Goal: Find contact information: Find contact information

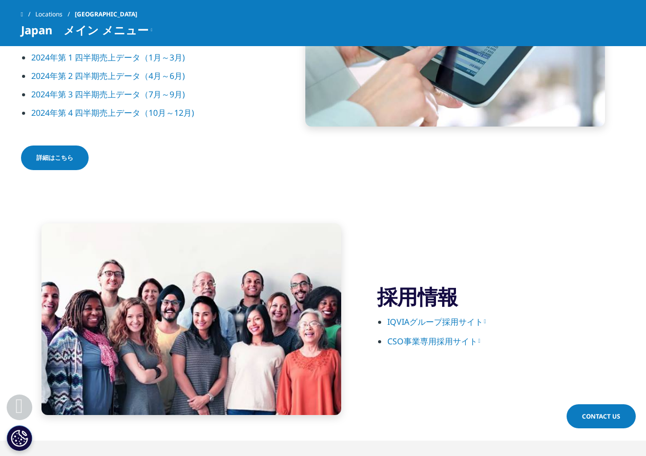
scroll to position [1574, 0]
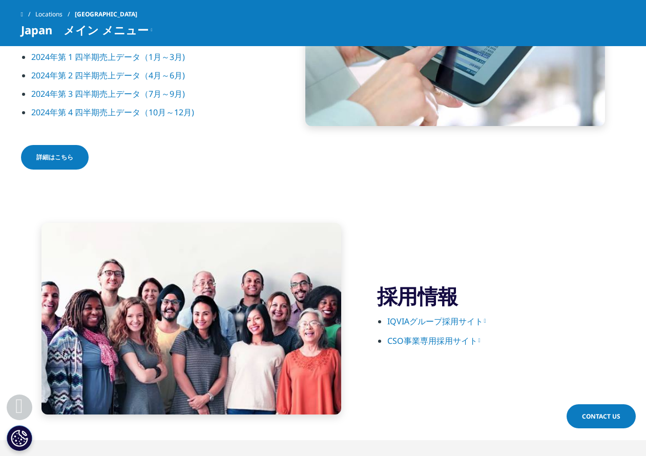
click at [360, 197] on div "トップライン市場データ [DATE]医薬品市場統計－売上データ [DATE]第 1 四半期売上データ（1月～3月) [DATE]第 2 四半期売上データ（4月…" at bounding box center [323, 30] width 605 height 334
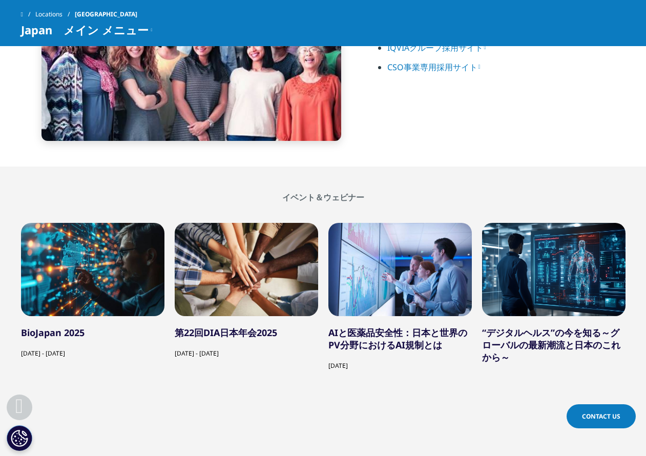
click at [432, 167] on div "採用情報 IQVIAグループ採用サイト CSO事業専用採用サイト" at bounding box center [323, 45] width 605 height 243
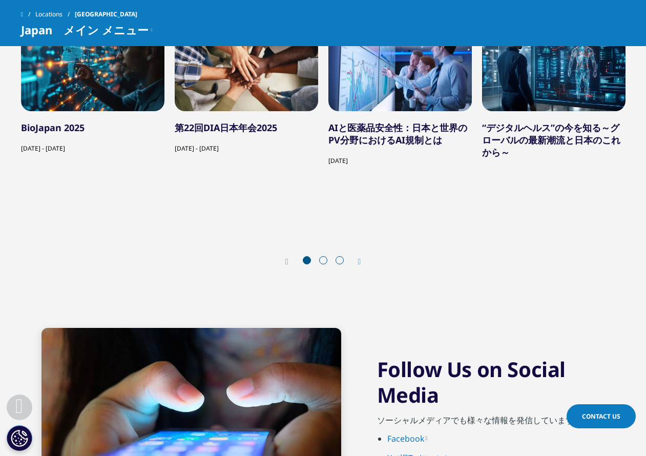
click at [194, 255] on div "BioJapan 2025 October 8, 2025 - October 10, 2025 第22回DIA日本年会2025 October 19, 20…" at bounding box center [323, 136] width 605 height 279
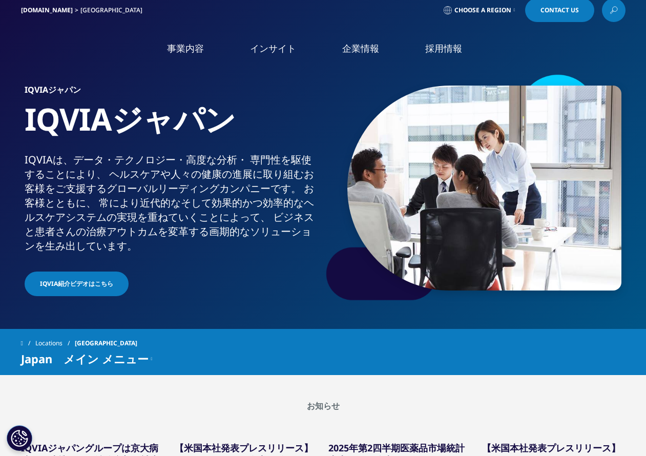
scroll to position [0, 0]
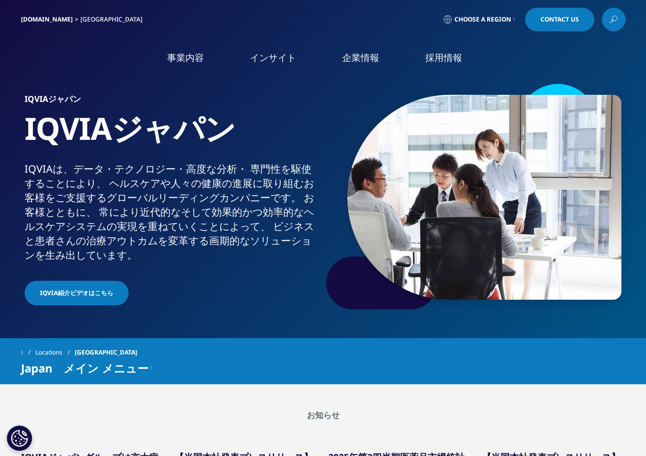
click at [126, 24] on div "IQVIA.COM Japan Choose a Region Contact Us" at bounding box center [323, 20] width 605 height 24
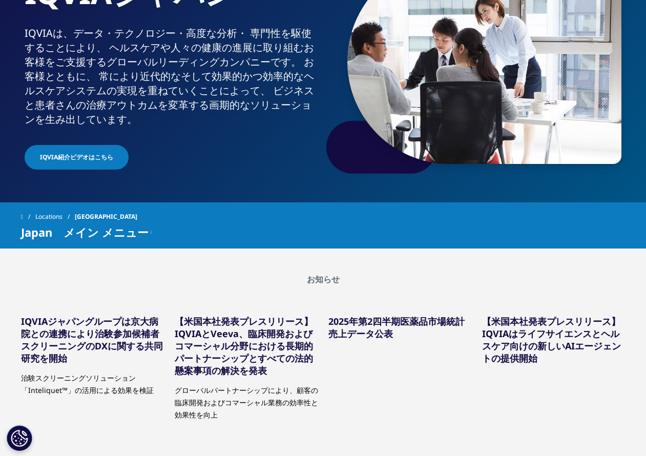
scroll to position [137, 0]
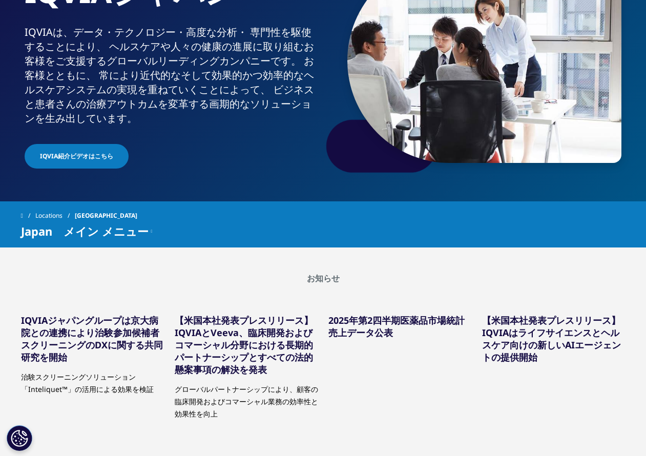
click at [108, 277] on section "お知らせ IQVIAジャパングループは京大病院との連携により治験参加候補者スクリーニングのDXに関する共同研究を開始 治験スクリーニングソリューション「Int…" at bounding box center [323, 380] width 646 height 265
click at [195, 218] on div "Locations Japan" at bounding box center [323, 216] width 605 height 18
click at [89, 260] on section "お知らせ IQVIAジャパングループは京大病院との連携により治験参加候補者スクリーニングのDXに関する共同研究を開始 治験スクリーニングソリューション「Int…" at bounding box center [323, 380] width 646 height 265
click at [187, 211] on div "Locations Japan Japan　メイン メニュー IQVIAジャパンについて Insights お知らせ ソリューション／サービス Thought…" at bounding box center [323, 224] width 646 height 46
click at [65, 263] on section "お知らせ IQVIAジャパングループは京大病院との連携により治験参加候補者スクリーニングのDXに関する共同研究を開始 治験スクリーニングソリューション「Int…" at bounding box center [323, 380] width 646 height 265
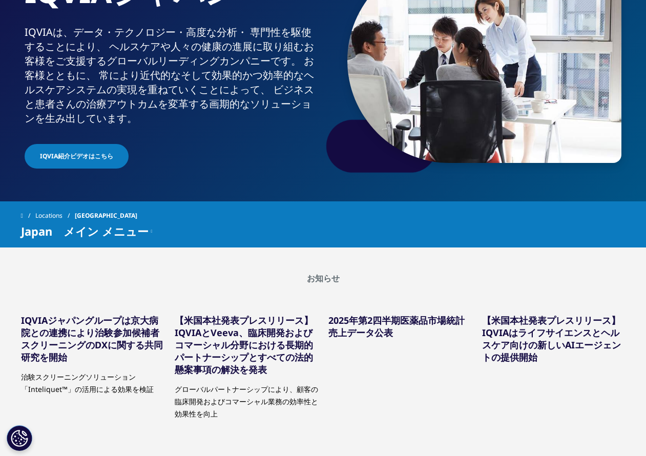
click at [198, 225] on div "Locations Japan" at bounding box center [323, 216] width 605 height 18
click at [129, 269] on section "お知らせ IQVIAジャパングループは京大病院との連携により治験参加候補者スクリーニングのDXに関する共同研究を開始 治験スクリーニングソリューション「Int…" at bounding box center [323, 380] width 646 height 265
click at [190, 237] on div "Japan　メイン メニュー IQVIAジャパンについて Insights お知らせ ソリューション／サービス Thought Leadership" at bounding box center [323, 231] width 605 height 12
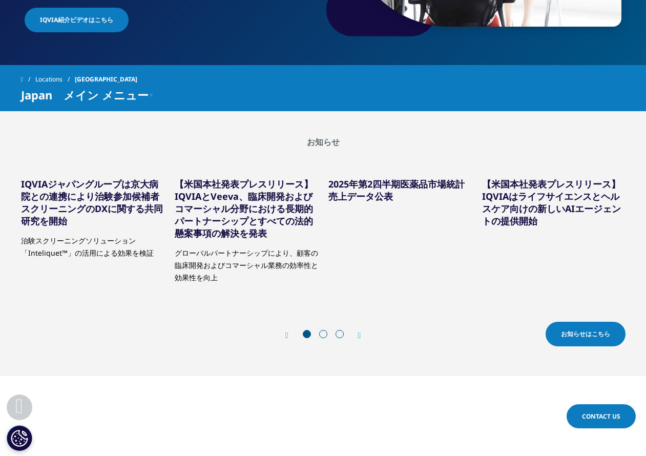
scroll to position [274, 0]
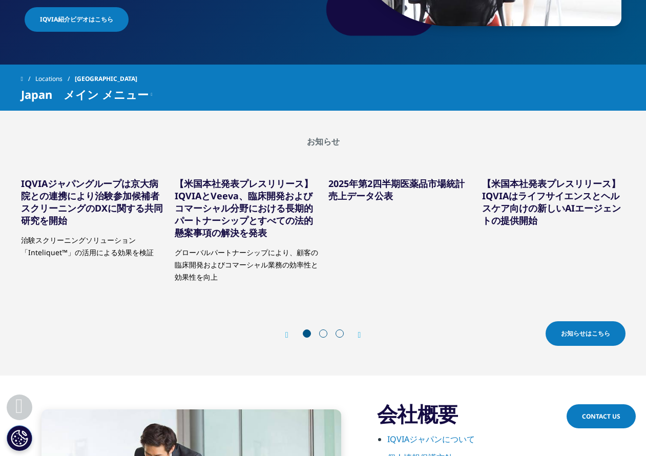
click at [128, 143] on h2 "お知らせ" at bounding box center [323, 141] width 605 height 10
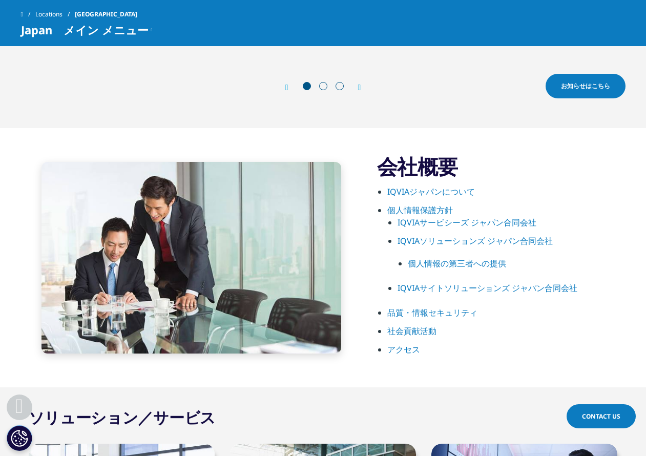
scroll to position [479, 0]
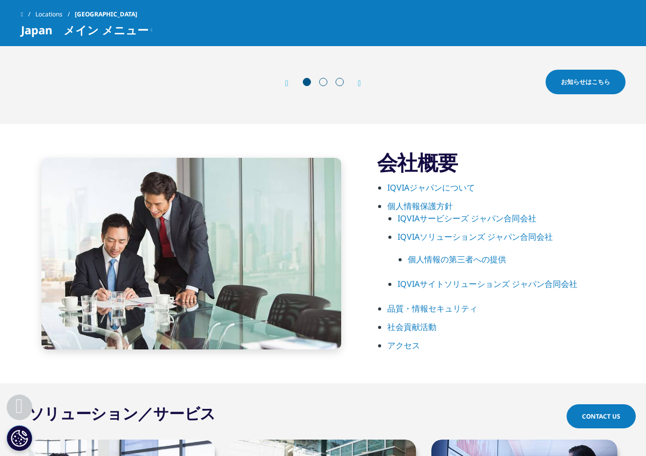
click at [113, 94] on div "Prev お知らせはこちら Next お知らせはこちら" at bounding box center [323, 83] width 605 height 31
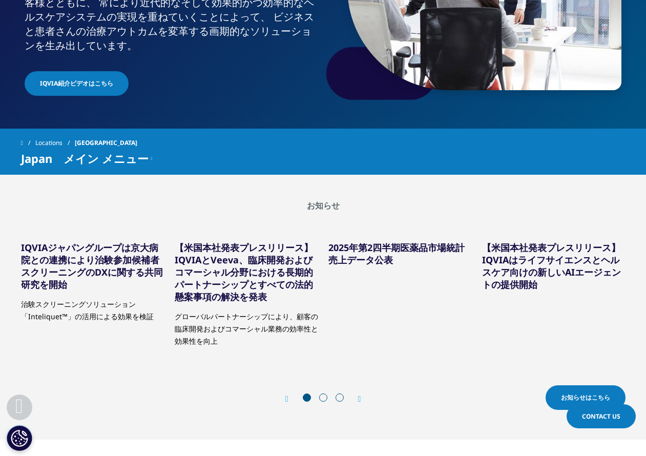
scroll to position [206, 0]
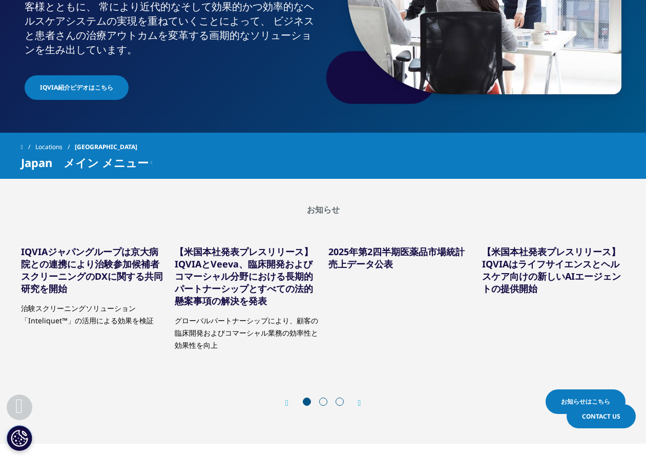
click at [168, 154] on div "Locations Japan" at bounding box center [323, 147] width 605 height 18
click at [50, 207] on section "お知らせ IQVIAジャパングループは京大病院との連携により治験参加候補者スクリーニングのDXに関する共同研究を開始 治験スクリーニングソリューション「Int…" at bounding box center [323, 311] width 646 height 265
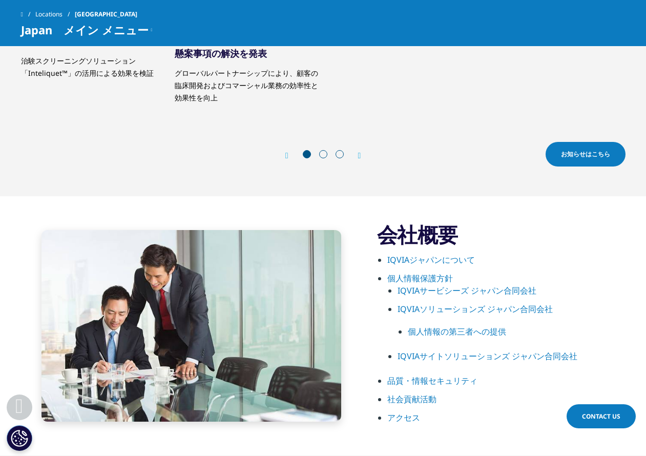
scroll to position [411, 0]
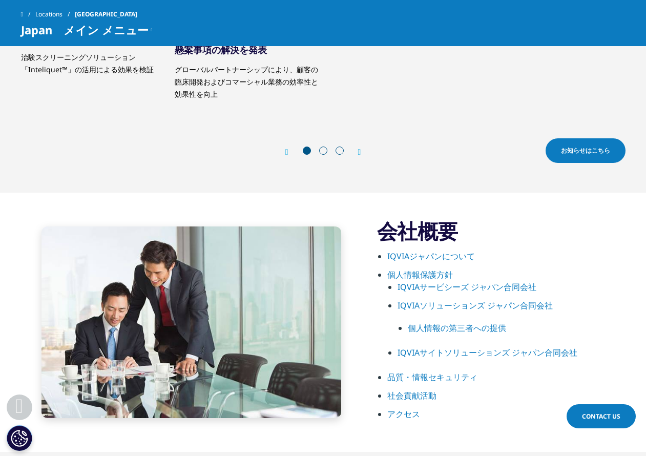
click at [124, 100] on div "IQVIAジャパングループは京大病院との連携により治験参加候補者スクリーニングのDXに関する共同研究を開始 治験スクリーニングソリューション「Inteliqu…" at bounding box center [93, 42] width 144 height 116
click at [411, 193] on section "お知らせ IQVIAジャパングループは京大病院との連携により治験参加候補者スクリーニングのDXに関する共同研究を開始 治験スクリーニングソリューション「Int…" at bounding box center [323, 60] width 646 height 265
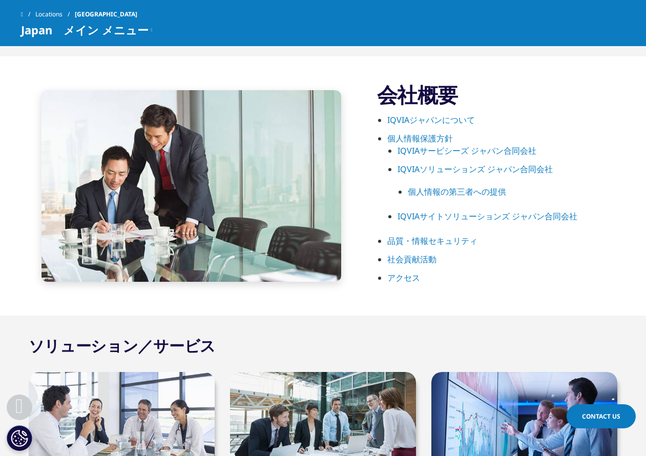
scroll to position [547, 0]
click at [404, 309] on div "会社概要 IQVIAジャパンについて 個人情報保護方針 IQVIAサービシーズ ジャパン合同会社 IQVIAソリューションズ ジャパン合同会社 個人情報の第三…" at bounding box center [323, 185] width 605 height 259
click at [402, 308] on div "会社概要 IQVIAジャパンについて 個人情報保護方針 IQVIAサービシーズ ジャパン合同会社 IQVIAソリューションズ ジャパン合同会社 個人情報の第三…" at bounding box center [323, 185] width 605 height 259
click at [387, 309] on div "会社概要 IQVIAジャパンについて 個人情報保護方針 IQVIAサービシーズ ジャパン合同会社 IQVIAソリューションズ ジャパン合同会社 個人情報の第三…" at bounding box center [323, 185] width 605 height 259
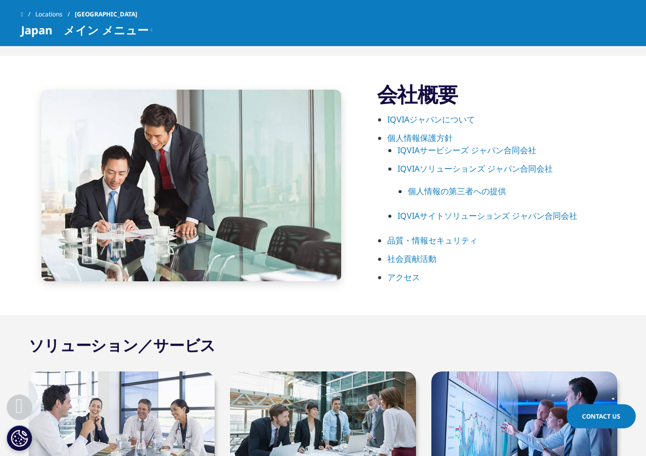
click at [387, 309] on div "会社概要 IQVIAジャパンについて 個人情報保護方針 IQVIAサービシーズ ジャパン合同会社 IQVIAソリューションズ ジャパン合同会社 個人情報の第三…" at bounding box center [323, 185] width 605 height 259
click at [405, 283] on link "アクセス" at bounding box center [404, 277] width 33 height 11
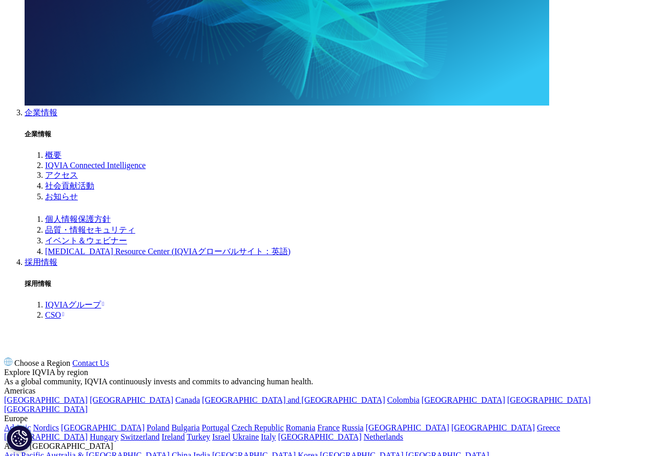
scroll to position [1201, 0]
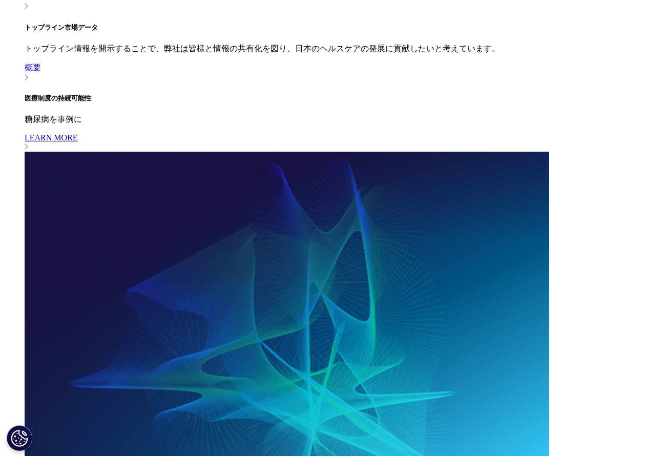
scroll to position [859, 0]
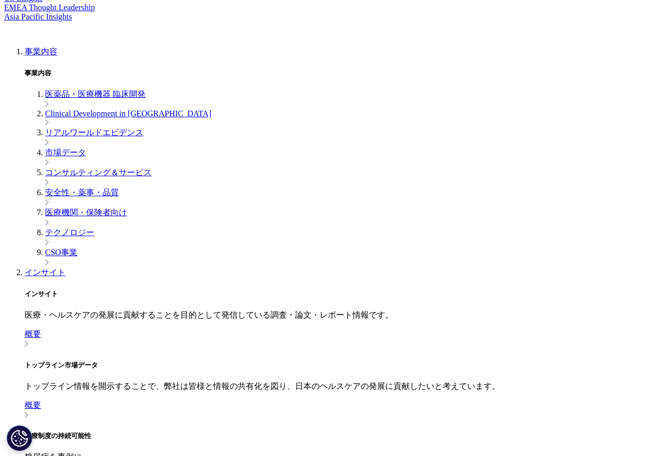
scroll to position [448, 0]
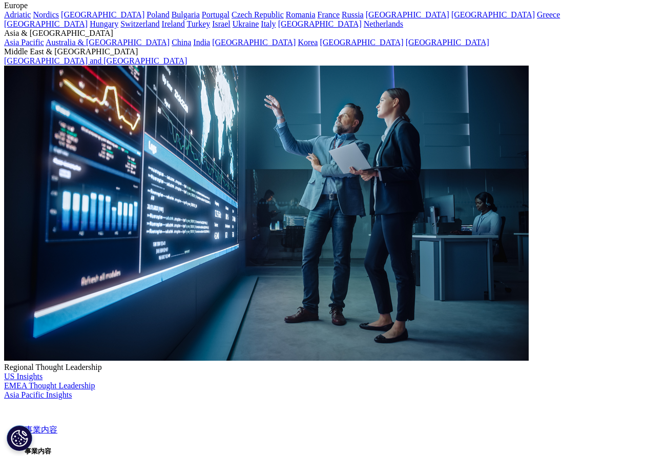
scroll to position [137, 0]
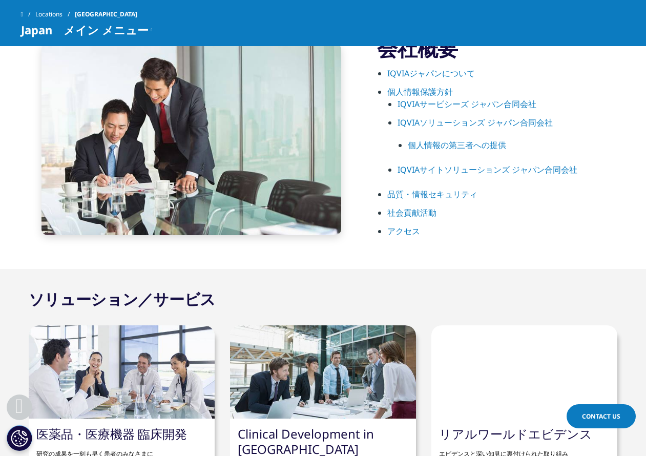
scroll to position [547, 0]
